Goal: Navigation & Orientation: Find specific page/section

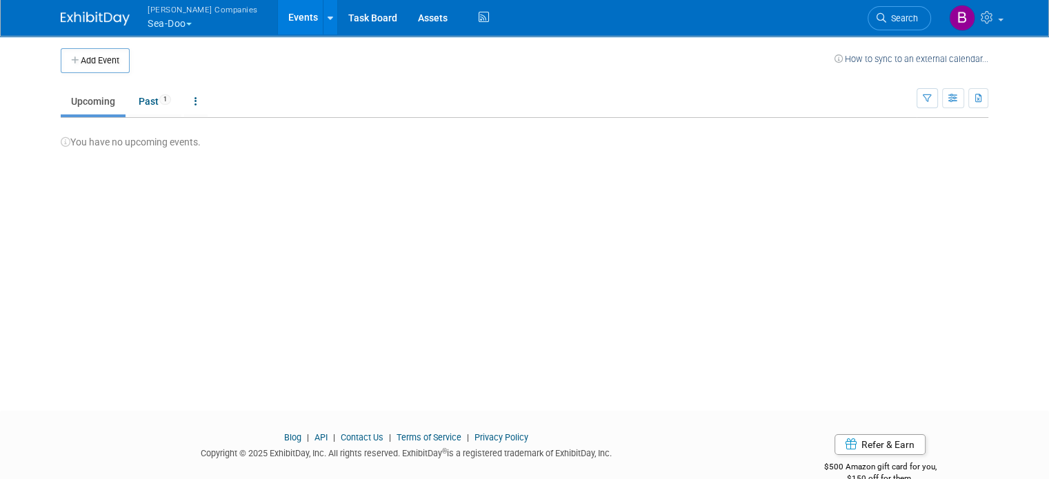
click at [172, 32] on button "Warnert Companies Sea-Doo" at bounding box center [210, 18] width 129 height 36
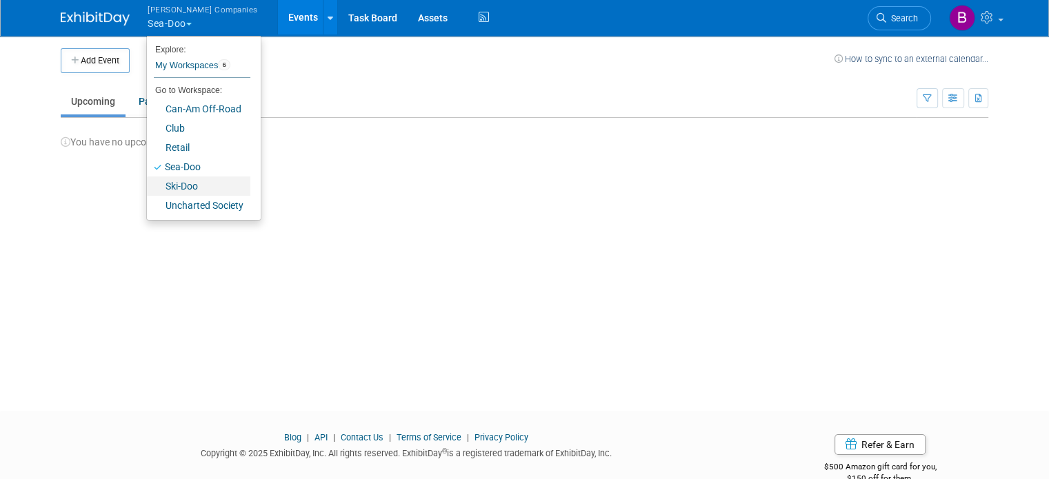
click at [173, 192] on link "Ski-Doo" at bounding box center [198, 186] width 103 height 19
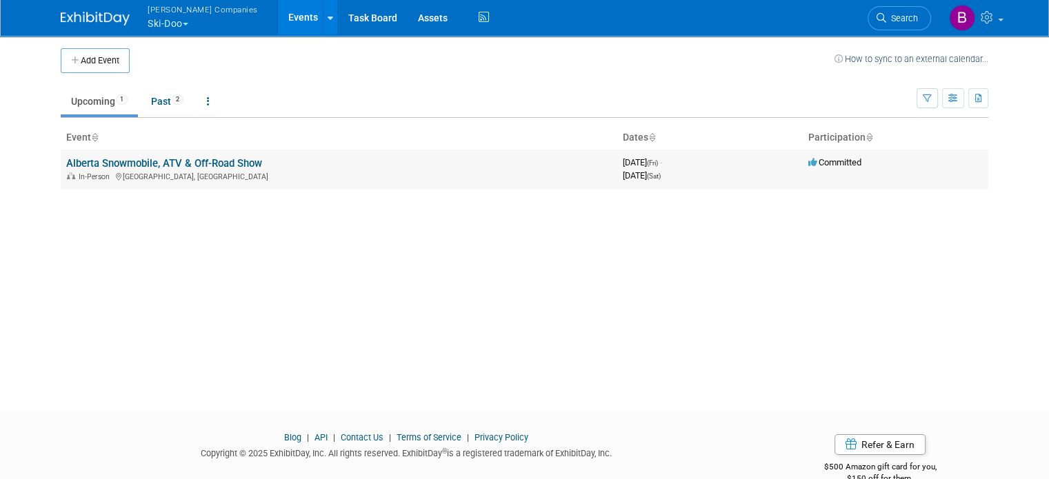
click at [237, 165] on link "Alberta Snowmobile, ATV & Off-Road Show" at bounding box center [164, 163] width 196 height 12
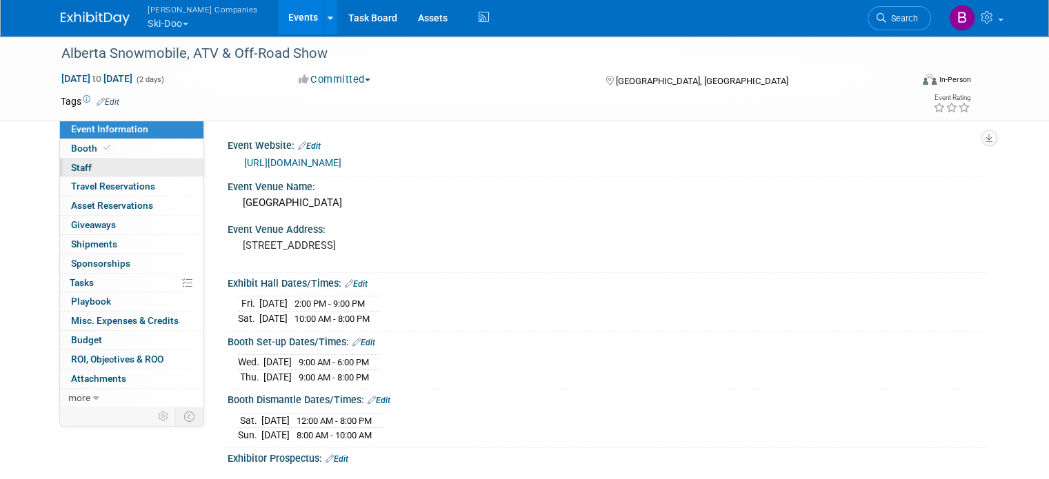
click at [71, 172] on span "Staff 0" at bounding box center [81, 167] width 21 height 11
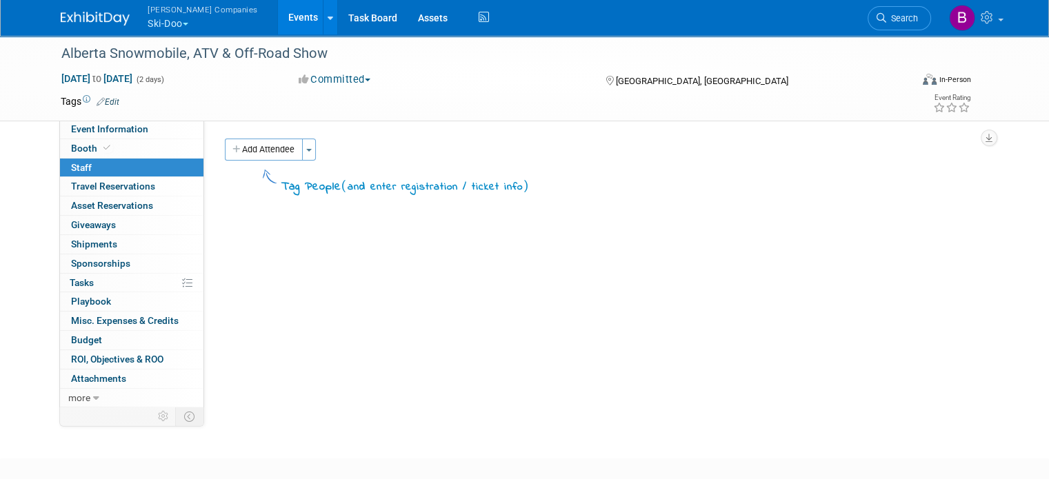
click at [169, 14] on span "[PERSON_NAME] Companies" at bounding box center [203, 9] width 110 height 14
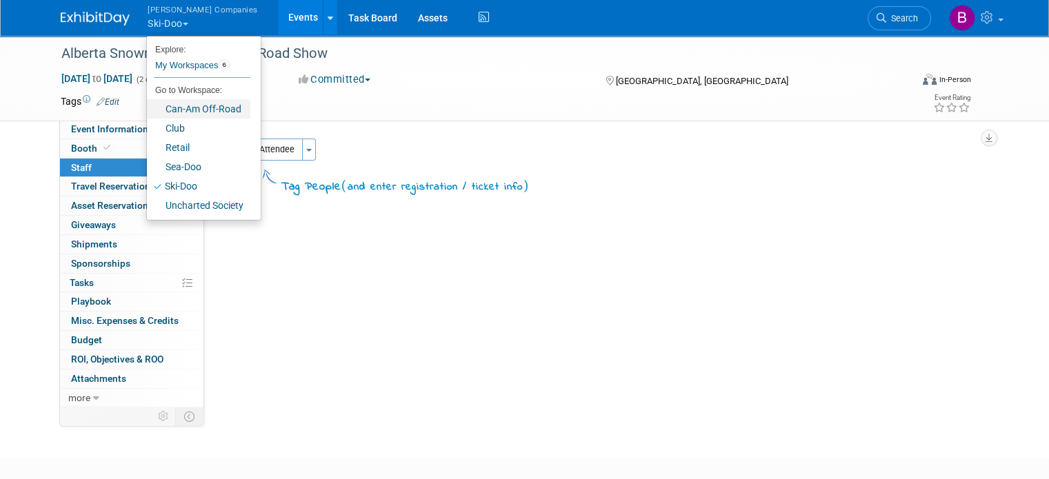
click at [166, 109] on link "Can-Am Off-Road" at bounding box center [198, 108] width 103 height 19
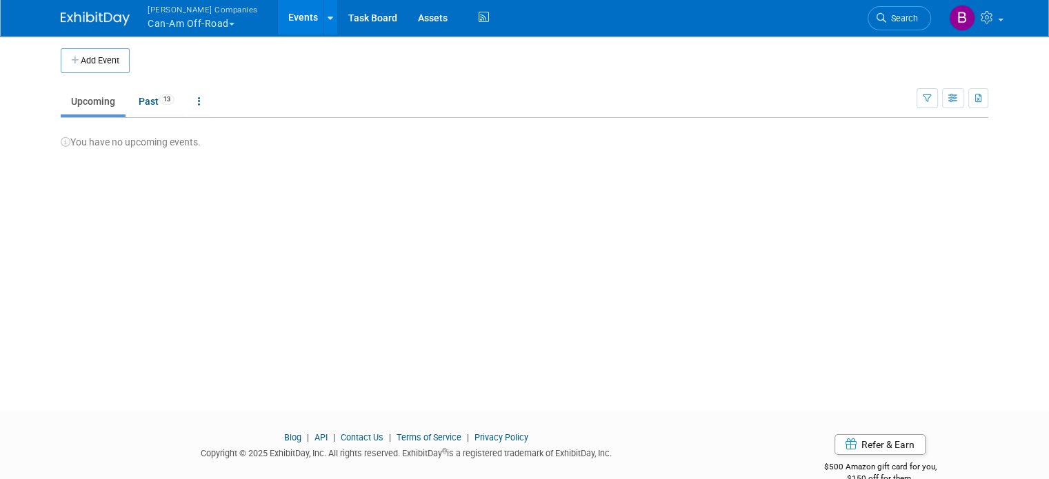
click at [229, 24] on span "button" at bounding box center [232, 24] width 6 height 3
